Goal: Task Accomplishment & Management: Complete application form

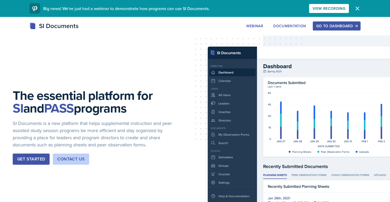
click at [319, 29] on button "Go to Dashboard" at bounding box center [337, 25] width 48 height 9
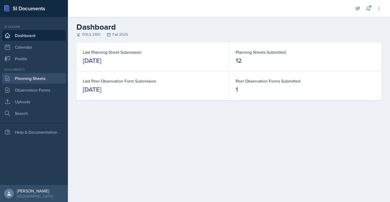
click at [20, 77] on link "Planning Sheets" at bounding box center [34, 78] width 64 height 11
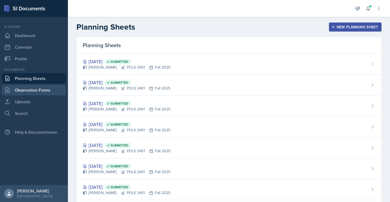
click at [21, 92] on link "Observation Forms" at bounding box center [34, 90] width 64 height 11
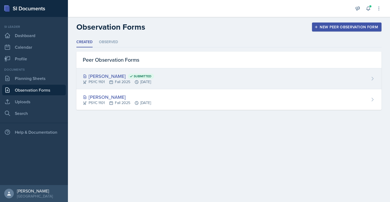
click at [93, 75] on div "[PERSON_NAME] Submitted" at bounding box center [118, 76] width 71 height 7
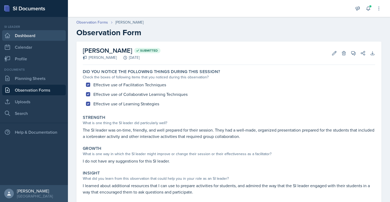
click at [40, 38] on link "Dashboard" at bounding box center [34, 35] width 64 height 11
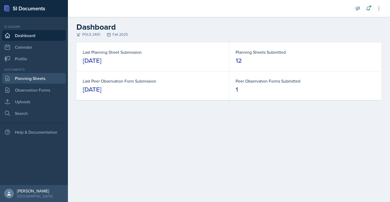
click at [32, 78] on link "Planning Sheets" at bounding box center [34, 78] width 64 height 11
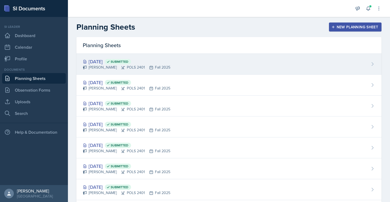
click at [226, 62] on div "[DATE] Submitted [PERSON_NAME] POLS 2401 Fall 2025" at bounding box center [228, 64] width 305 height 21
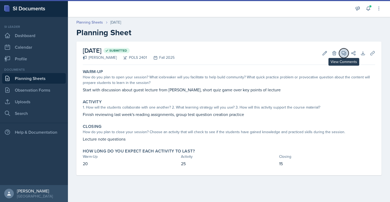
click at [342, 54] on icon at bounding box center [344, 53] width 4 height 4
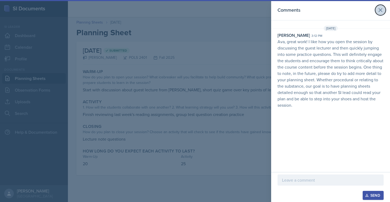
click at [381, 10] on icon at bounding box center [380, 10] width 6 height 6
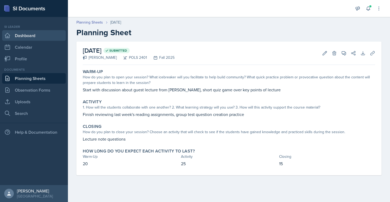
click at [24, 34] on link "Dashboard" at bounding box center [34, 35] width 64 height 11
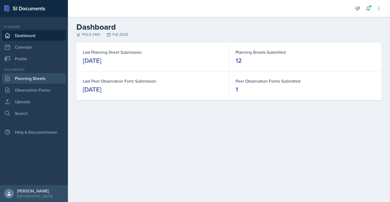
click at [37, 78] on link "Planning Sheets" at bounding box center [34, 78] width 64 height 11
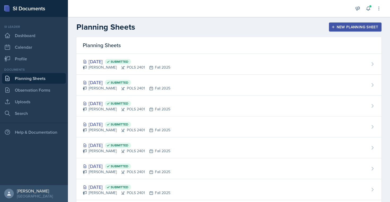
click at [334, 26] on icon "button" at bounding box center [333, 27] width 4 height 4
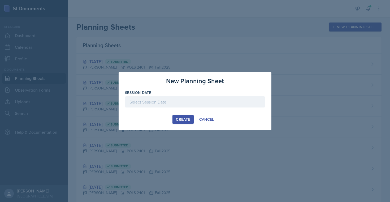
click at [198, 102] on div at bounding box center [195, 102] width 140 height 11
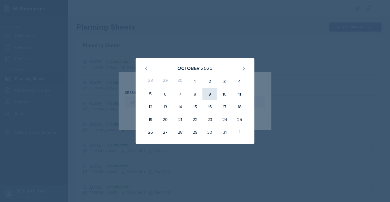
click at [212, 92] on div "9" at bounding box center [209, 94] width 15 height 13
type input "[DATE]"
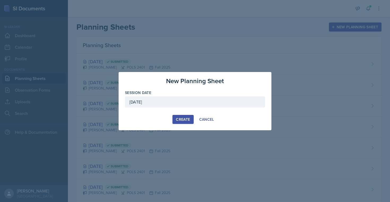
click at [185, 119] on div "Create" at bounding box center [183, 120] width 14 height 4
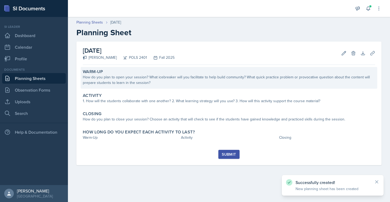
click at [167, 74] on div "Warm-Up How do you plan to open your session? What icebreaker will you facilita…" at bounding box center [229, 78] width 297 height 22
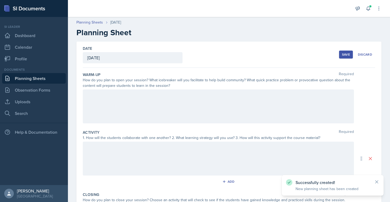
click at [163, 100] on div at bounding box center [218, 107] width 271 height 34
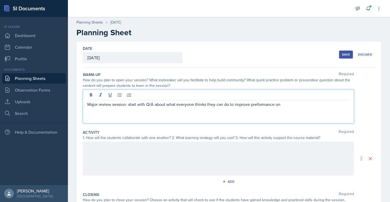
click at [269, 106] on p "Major review session: start with Q/A about what everyone thinks they can do to …" at bounding box center [218, 104] width 262 height 6
click at [291, 108] on div "Major review session: start with Q/A about what everyone thinks they can do to …" at bounding box center [218, 107] width 271 height 34
click at [285, 105] on p "Major review session: start with Q/A about what everyone thinks they can do to …" at bounding box center [218, 104] width 262 height 6
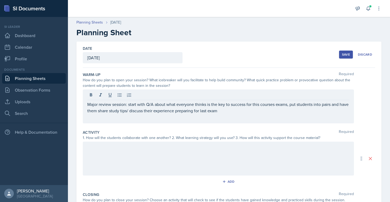
click at [276, 162] on div at bounding box center [218, 159] width 271 height 34
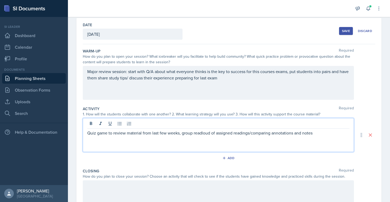
scroll to position [25, 0]
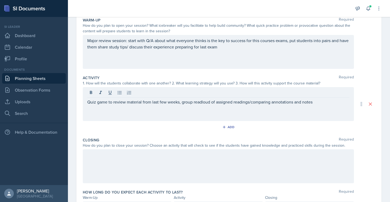
click at [231, 168] on div at bounding box center [218, 167] width 271 height 34
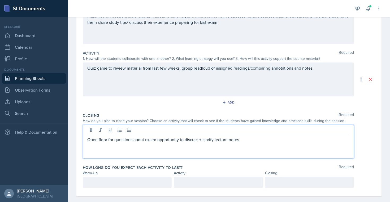
scroll to position [86, 0]
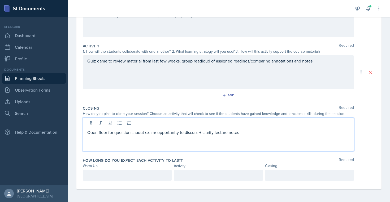
click at [119, 175] on p at bounding box center [127, 175] width 80 height 6
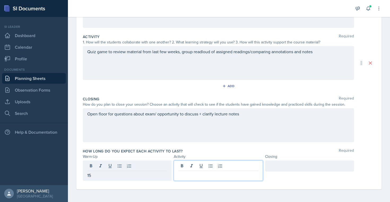
click at [205, 169] on div at bounding box center [218, 171] width 89 height 20
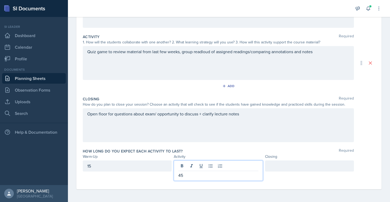
click at [298, 166] on div at bounding box center [309, 166] width 89 height 11
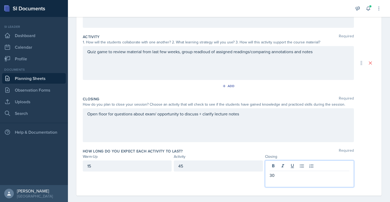
click at [297, 140] on div "Open floor for questions about exam/ opportunity to discuss + clarify lecture n…" at bounding box center [218, 125] width 271 height 34
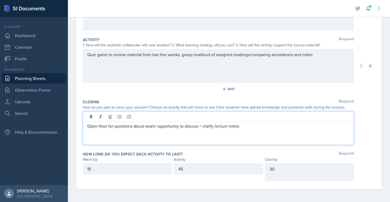
scroll to position [93, 0]
click at [208, 187] on div "Warm-Up Required How do you plan to open your session? What icebreaker will you…" at bounding box center [229, 82] width 292 height 215
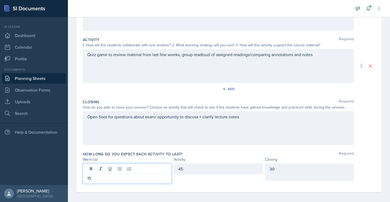
click at [106, 172] on div "15" at bounding box center [127, 174] width 89 height 20
click at [212, 173] on div "45" at bounding box center [218, 169] width 89 height 11
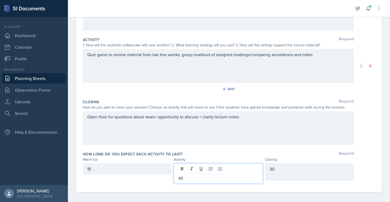
scroll to position [96, 0]
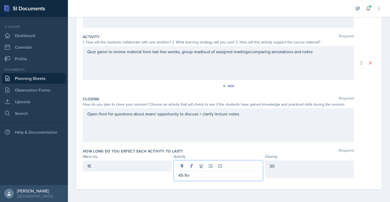
click at [244, 144] on div "Closing Required How do you plan to close your session? Choose an activity that…" at bounding box center [229, 120] width 292 height 52
click at [181, 169] on div "45-1hr" at bounding box center [218, 171] width 89 height 20
click at [183, 175] on p "45-1hr" at bounding box center [218, 175] width 80 height 6
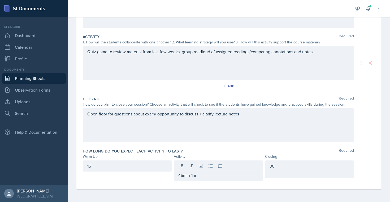
click at [207, 139] on div "Open floor for questions about exam/ opportunity to discuss + clarify lecture n…" at bounding box center [218, 125] width 271 height 34
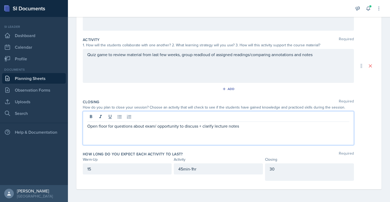
click at [283, 174] on p at bounding box center [309, 175] width 80 height 6
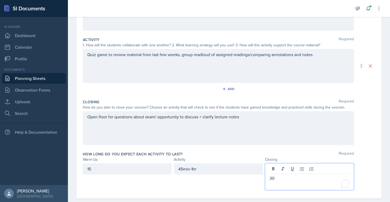
scroll to position [102, 0]
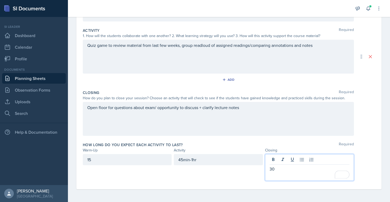
click at [284, 167] on p "30" at bounding box center [309, 169] width 80 height 6
click at [118, 157] on div "15" at bounding box center [127, 159] width 89 height 11
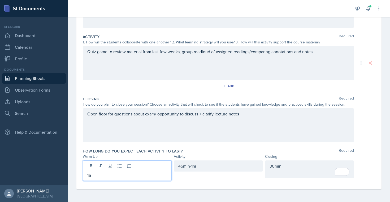
scroll to position [96, 0]
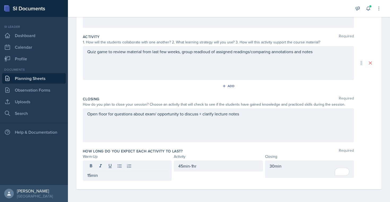
click at [150, 139] on div "Open floor for questions about exam/ opportunity to discuss + clarify lecture n…" at bounding box center [218, 125] width 271 height 34
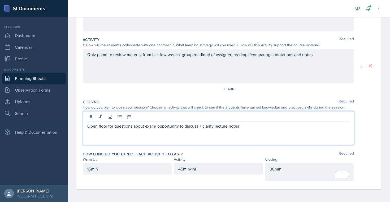
scroll to position [0, 0]
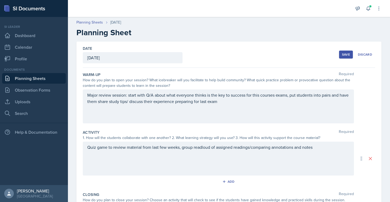
click at [347, 52] on button "Save" at bounding box center [346, 55] width 14 height 8
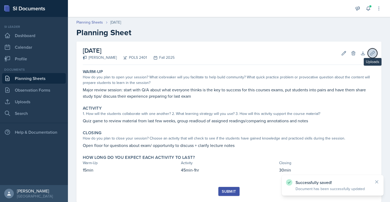
click at [374, 54] on icon at bounding box center [372, 53] width 5 height 5
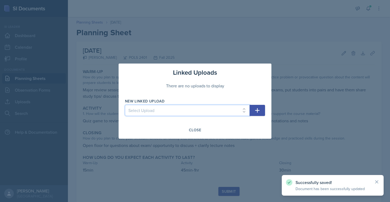
click at [242, 109] on select "Select Upload SI session plan" at bounding box center [187, 110] width 125 height 11
select select "7b551942-0f3a-4e39-ab02-c1a62f3e3199"
click at [125, 105] on select "Select Upload SI session plan" at bounding box center [187, 110] width 125 height 11
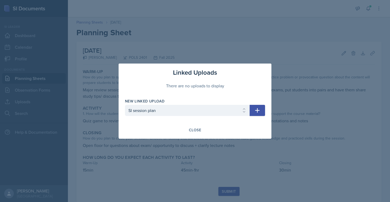
click at [256, 111] on icon "button" at bounding box center [257, 110] width 6 height 6
select select
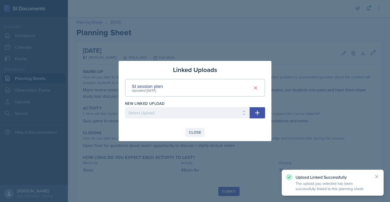
click at [198, 128] on button "Close" at bounding box center [194, 132] width 19 height 9
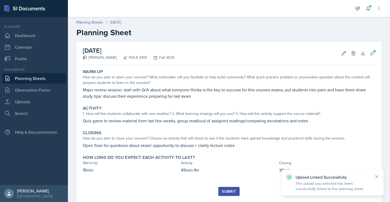
scroll to position [13, 0]
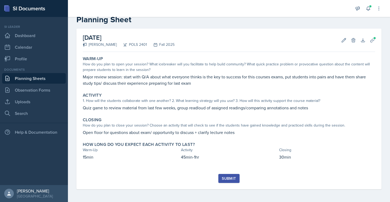
click at [225, 176] on button "Submit" at bounding box center [228, 178] width 21 height 9
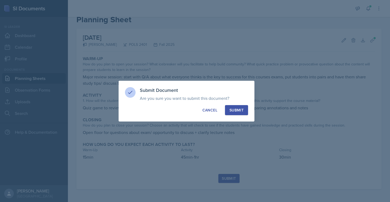
click at [233, 113] on button "Submit" at bounding box center [236, 110] width 23 height 10
